Goal: Transaction & Acquisition: Purchase product/service

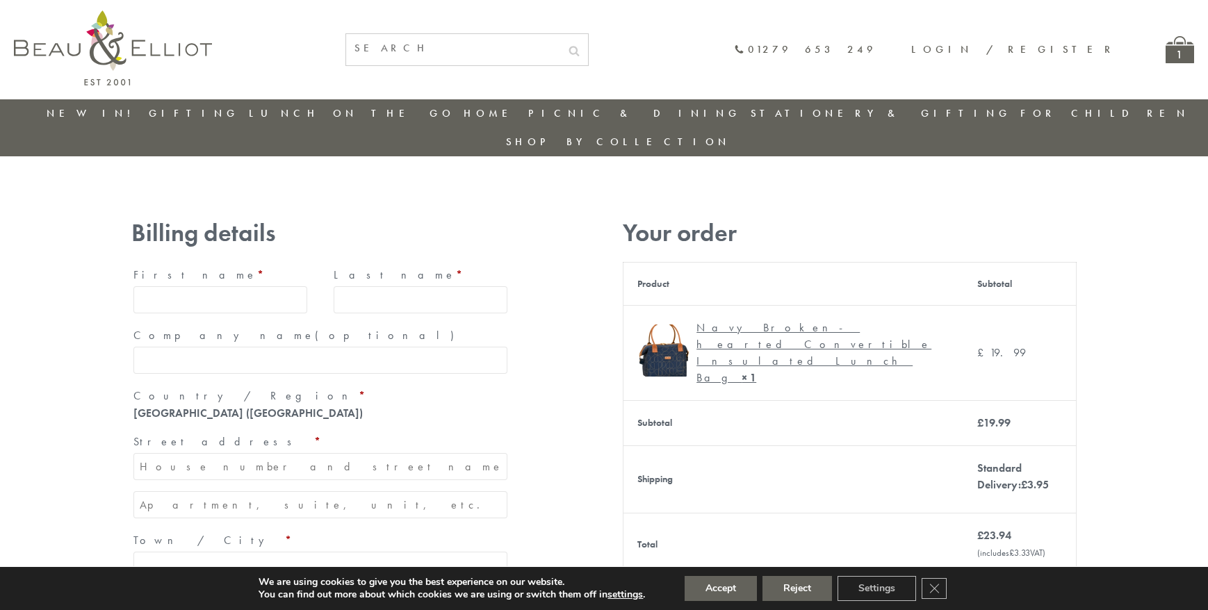
type input "[EMAIL_ADDRESS][DOMAIN_NAME]"
type input "[PERSON_NAME]"
type input "23, [GEOGRAPHIC_DATA], [GEOGRAPHIC_DATA]"
type input "[GEOGRAPHIC_DATA]"
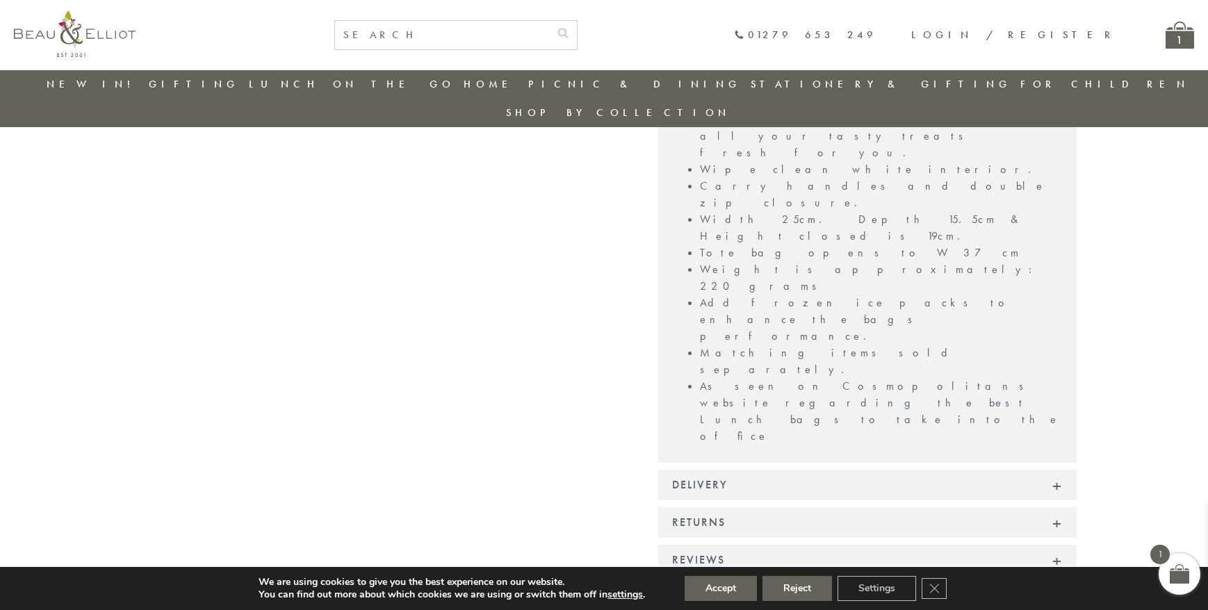
scroll to position [1110, 0]
